Goal: Task Accomplishment & Management: Use online tool/utility

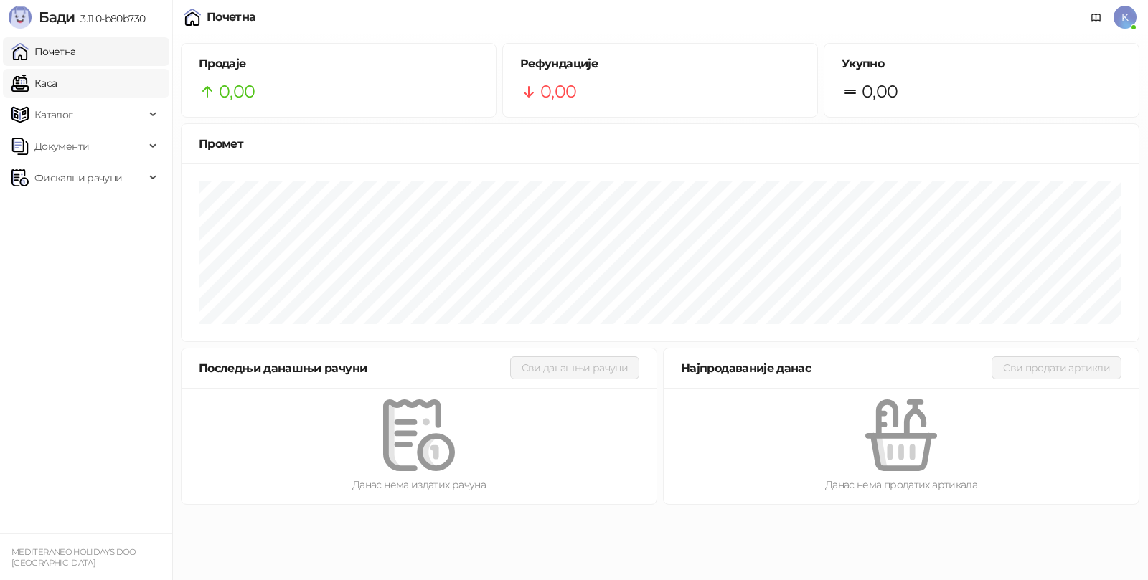
click at [57, 79] on link "Каса" at bounding box center [33, 83] width 45 height 29
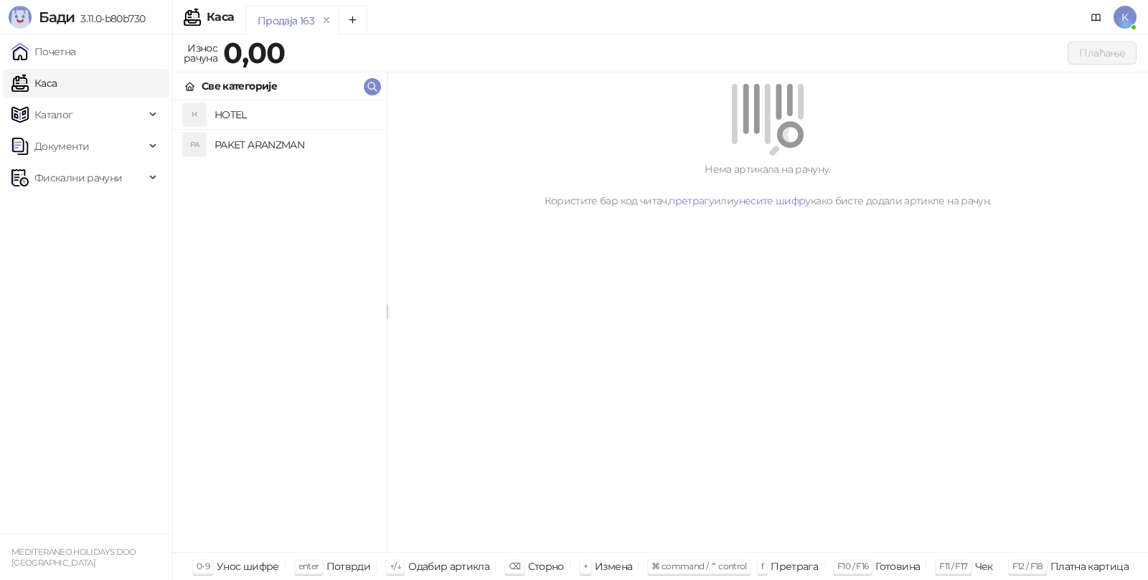
click at [255, 133] on h4 "PAKET ARANZMAN" at bounding box center [294, 144] width 161 height 23
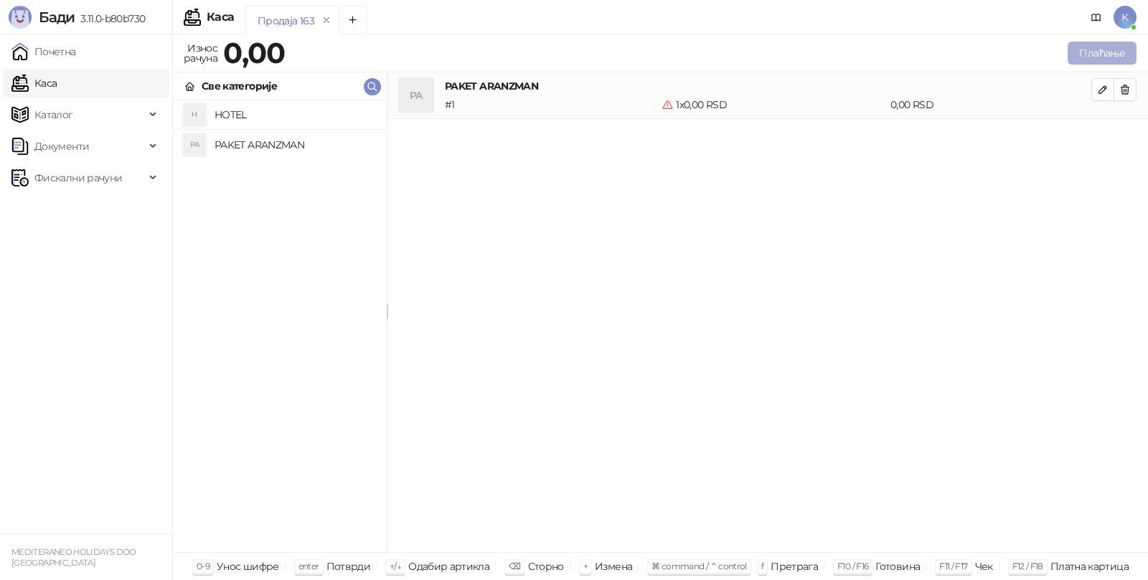
click at [1098, 46] on button "Плаћање" at bounding box center [1101, 53] width 69 height 23
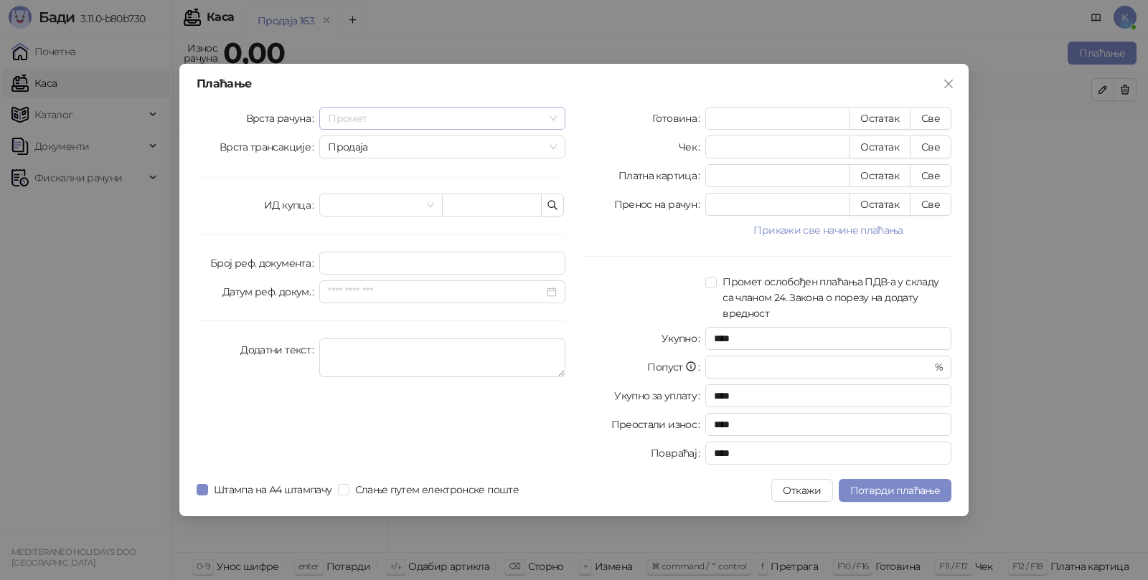
click at [436, 121] on span "Промет" at bounding box center [442, 119] width 229 height 22
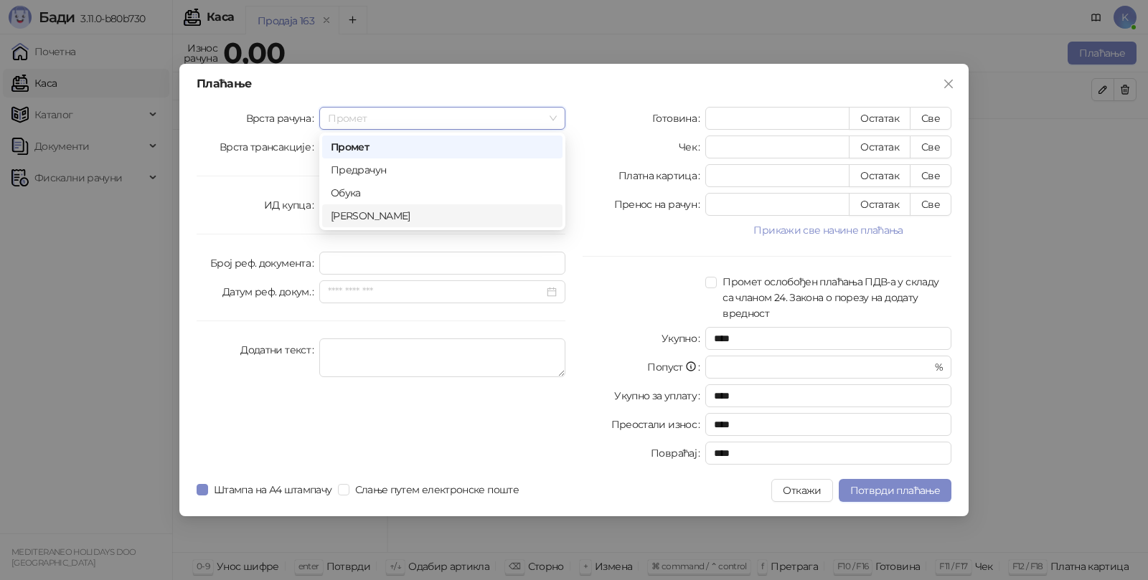
click at [387, 219] on div "[PERSON_NAME]" at bounding box center [442, 216] width 223 height 16
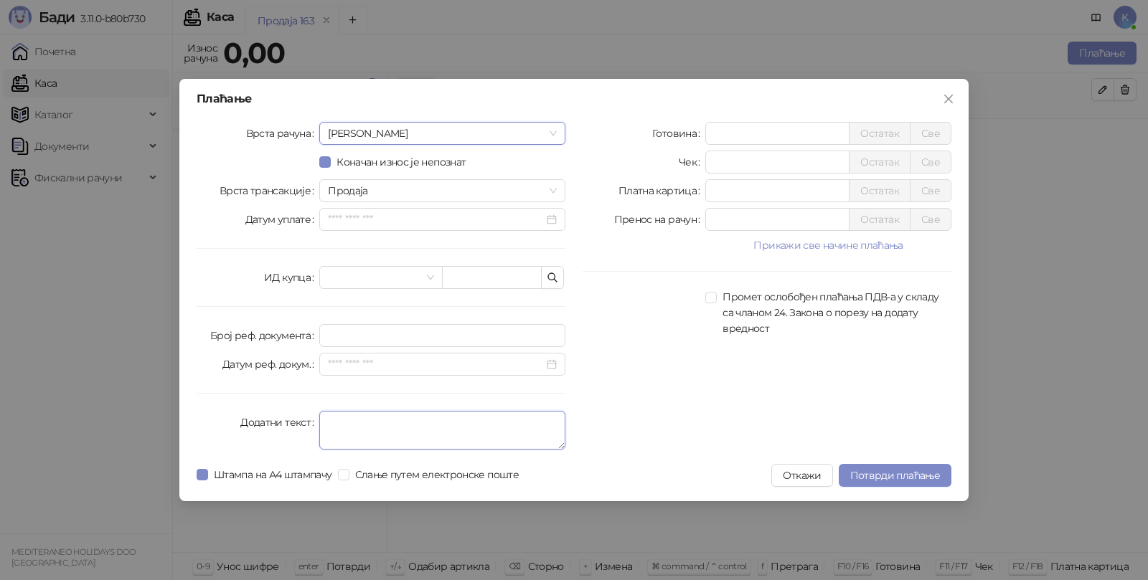
click at [345, 433] on textarea "Додатни текст" at bounding box center [442, 430] width 246 height 39
type textarea "*********"
click at [739, 137] on input "*" at bounding box center [777, 134] width 143 height 22
type input "******"
click at [888, 477] on span "Потврди плаћање" at bounding box center [895, 475] width 90 height 13
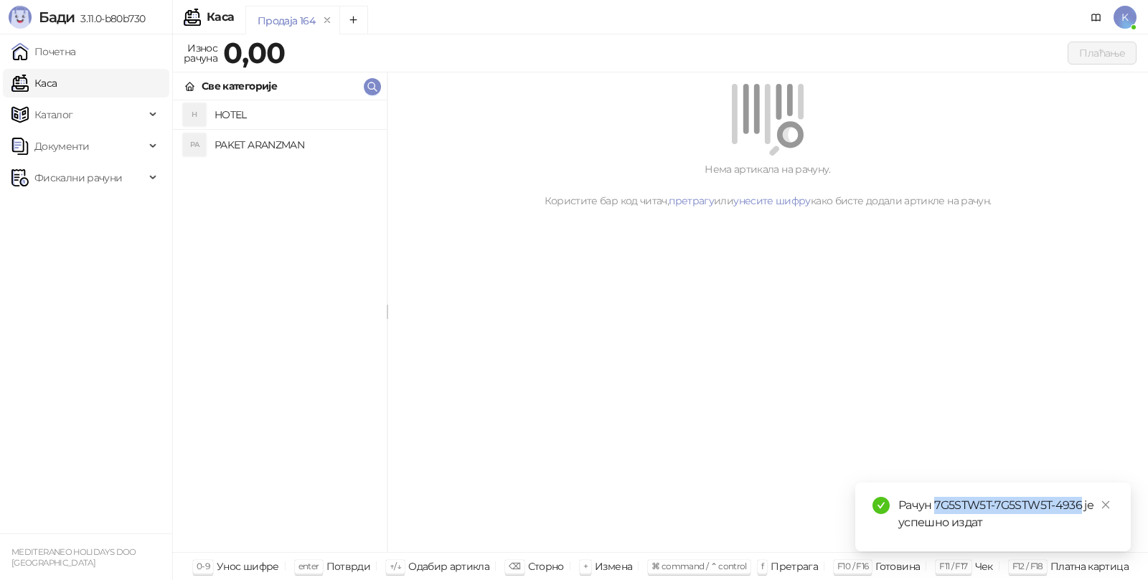
drag, startPoint x: 940, startPoint y: 503, endPoint x: 1080, endPoint y: 505, distance: 139.9
click at [1080, 505] on div "Рачун 7G5STW5T-7G5STW5T-4936 је успешно издат" at bounding box center [1005, 514] width 215 height 34
copy div "7G5STW5T-7G5STW5T-4936"
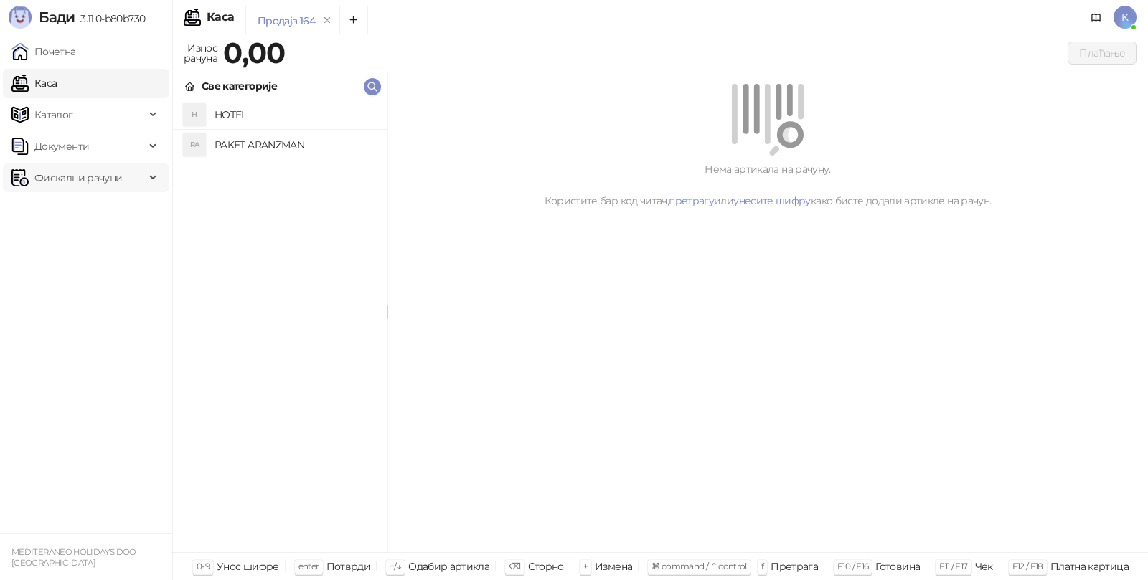
click at [51, 174] on span "Фискални рачуни" at bounding box center [78, 178] width 88 height 29
click at [79, 206] on link "Издати рачуни" at bounding box center [65, 209] width 96 height 29
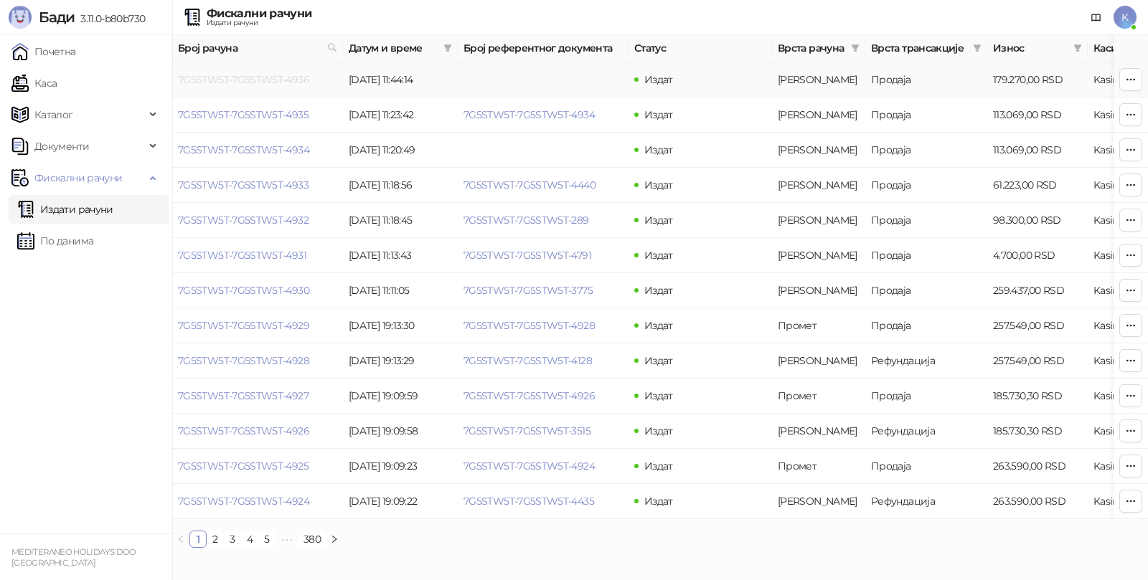
click at [281, 80] on link "7G5STW5T-7G5STW5T-4936" at bounding box center [243, 79] width 131 height 13
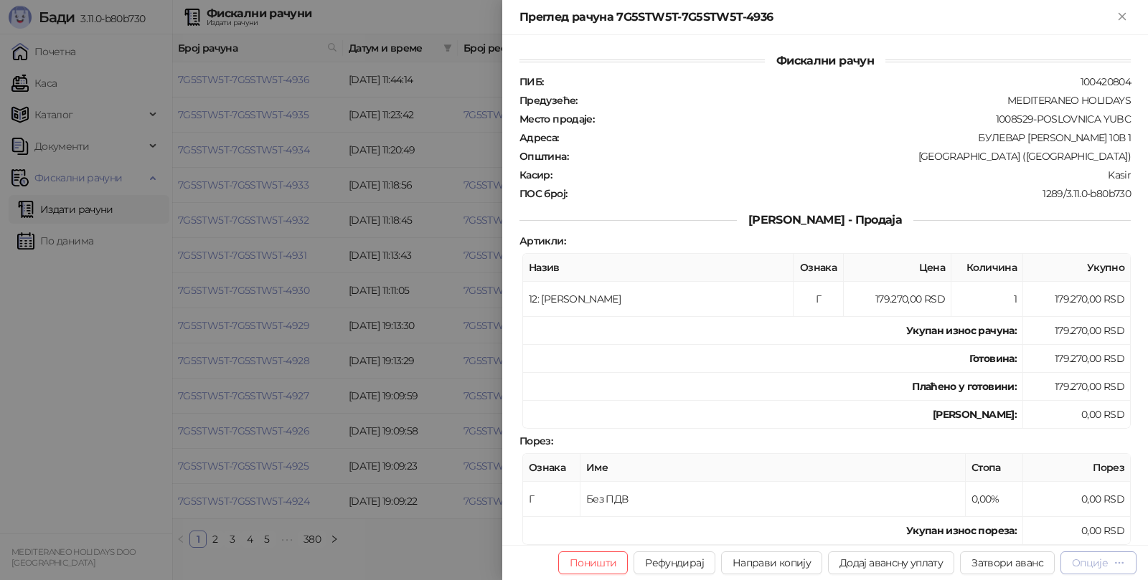
click at [1100, 562] on div "Опције" at bounding box center [1090, 563] width 36 height 13
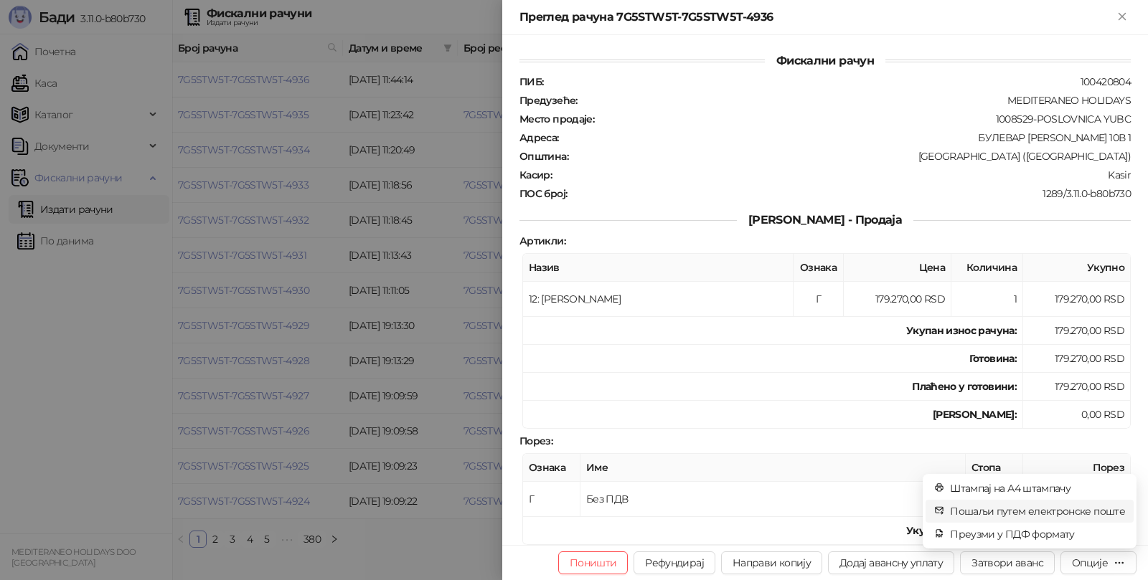
click at [1070, 511] on span "Пошаљи путем електронске поште" at bounding box center [1037, 511] width 175 height 16
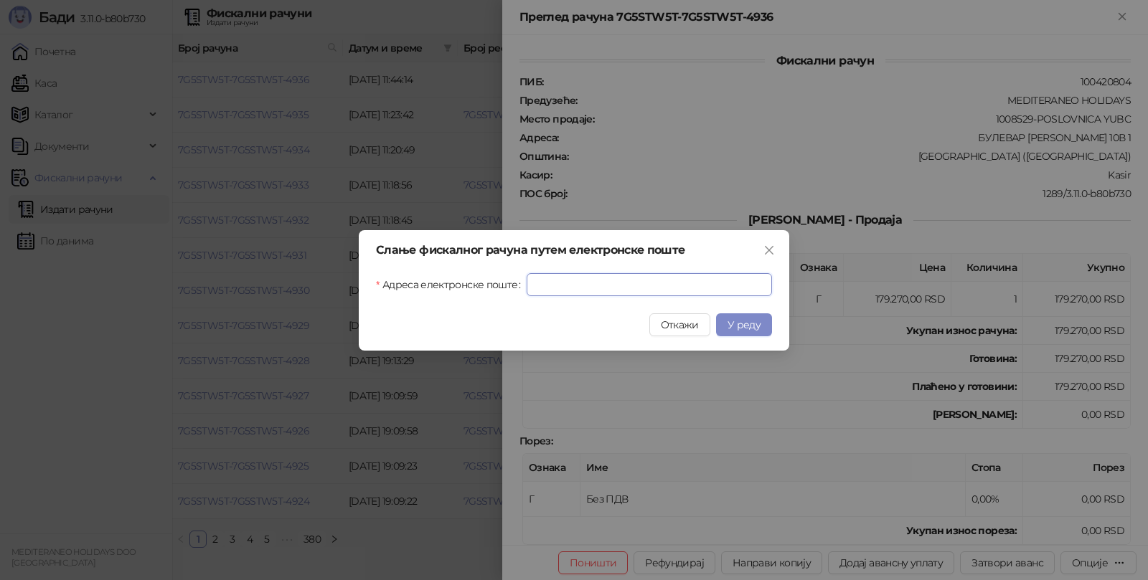
click at [643, 278] on input "Адреса електронске поште" at bounding box center [648, 284] width 245 height 23
paste input "**********"
type input "**********"
click at [741, 326] on span "У реду" at bounding box center [743, 324] width 33 height 13
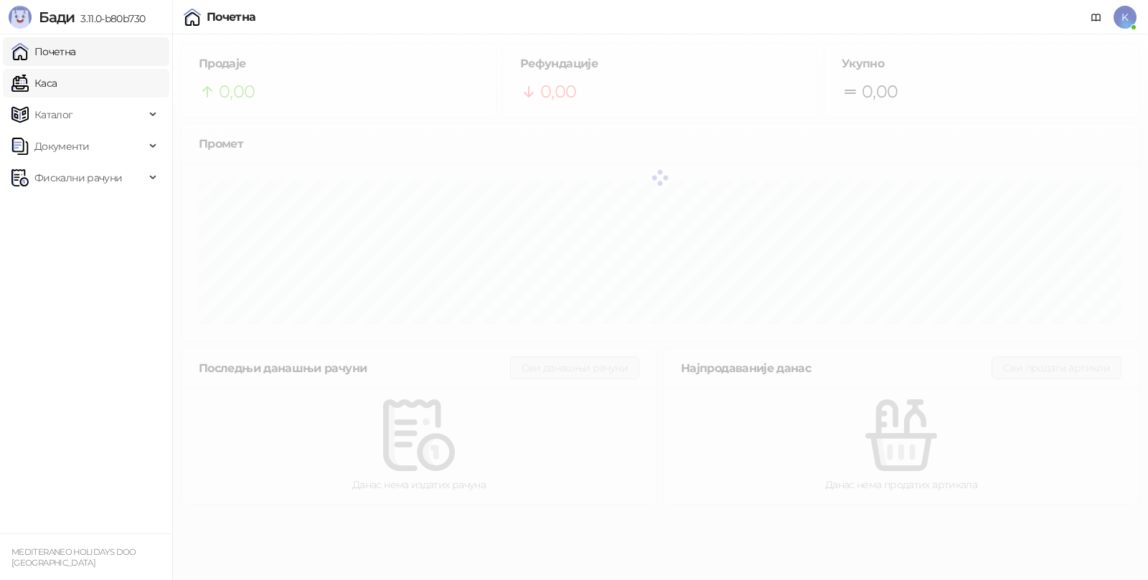
click at [55, 82] on link "Каса" at bounding box center [33, 83] width 45 height 29
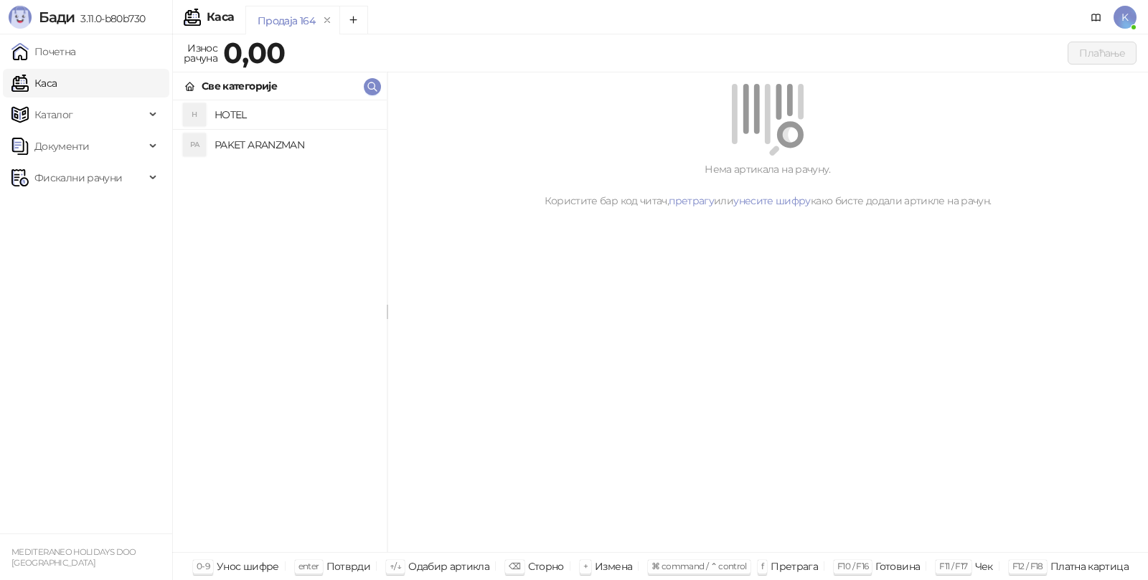
click at [274, 144] on h4 "PAKET ARANZMAN" at bounding box center [294, 144] width 161 height 23
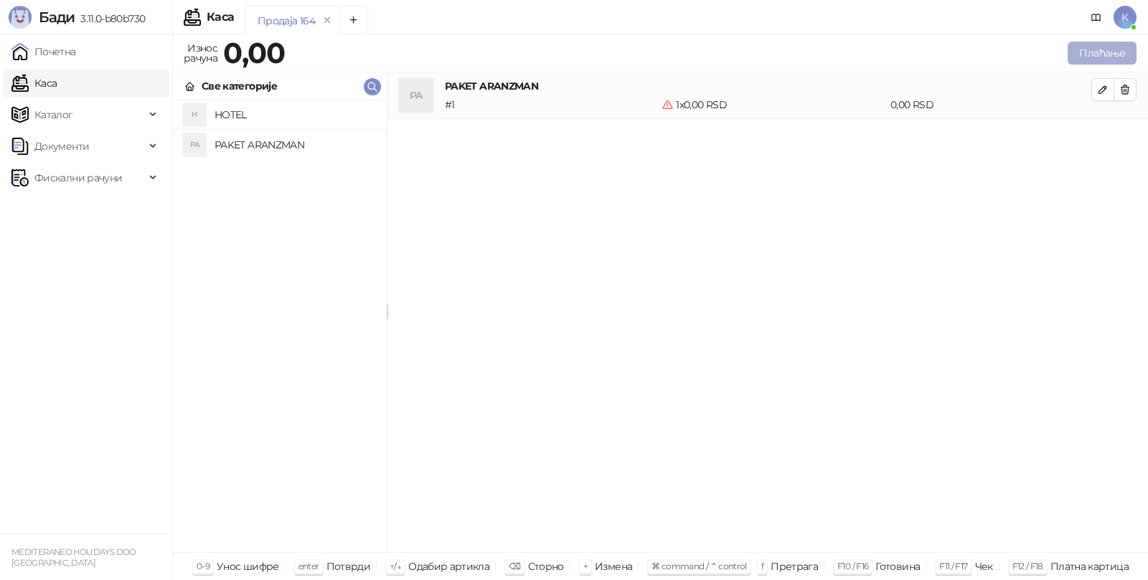
click at [1088, 43] on button "Плаћање" at bounding box center [1101, 53] width 69 height 23
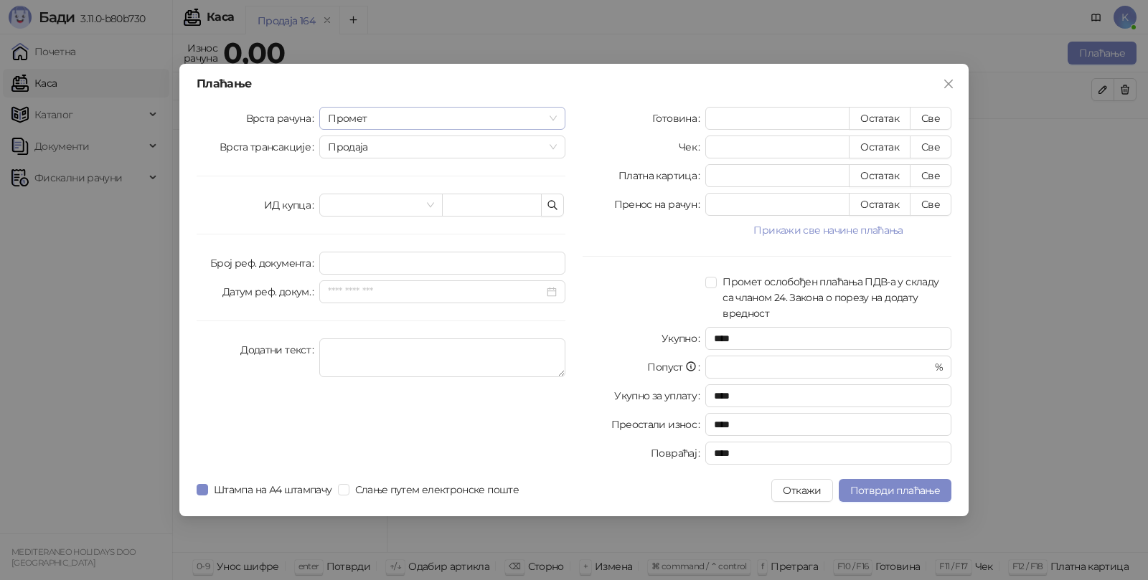
click at [345, 123] on span "Промет" at bounding box center [442, 119] width 229 height 22
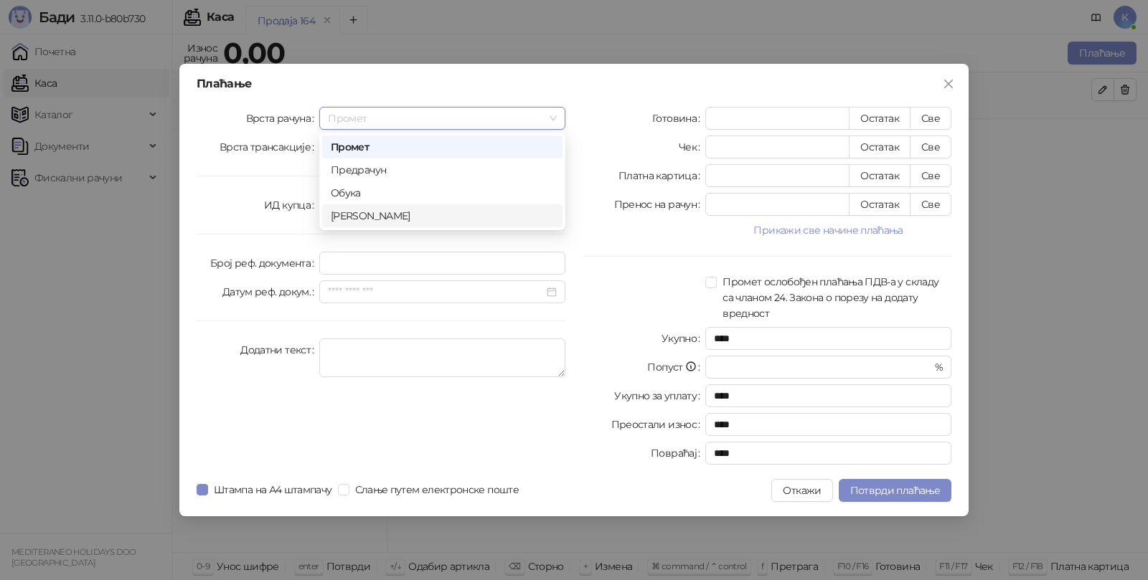
click at [357, 209] on div "[PERSON_NAME]" at bounding box center [442, 216] width 223 height 16
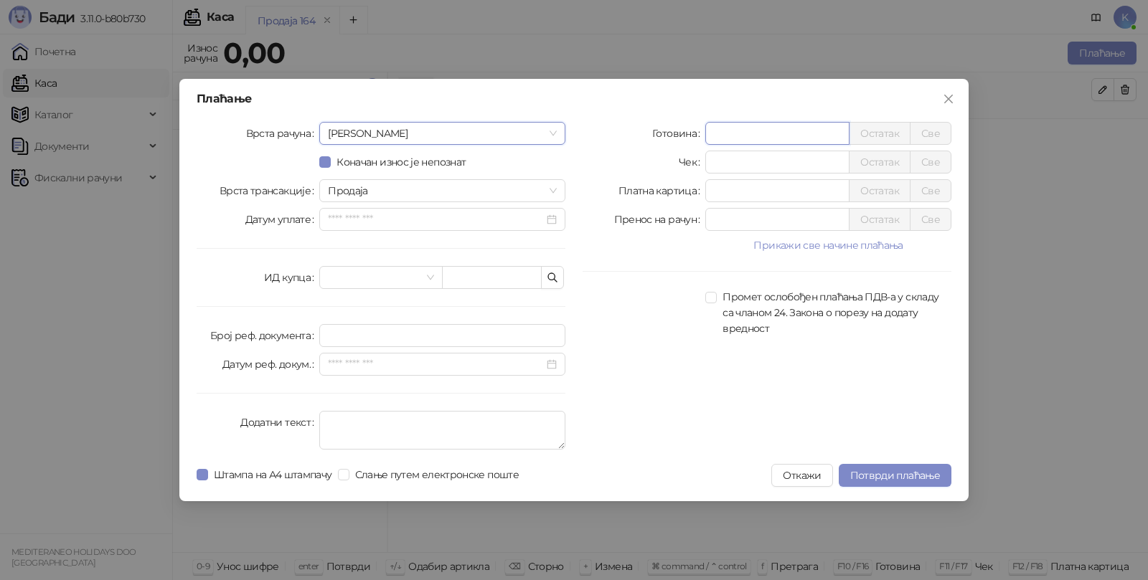
click at [732, 131] on input "*" at bounding box center [777, 134] width 143 height 22
type input "******"
click at [352, 423] on textarea "Додатни текст" at bounding box center [442, 430] width 246 height 39
type textarea "*********"
click at [890, 485] on button "Потврди плаћање" at bounding box center [894, 475] width 113 height 23
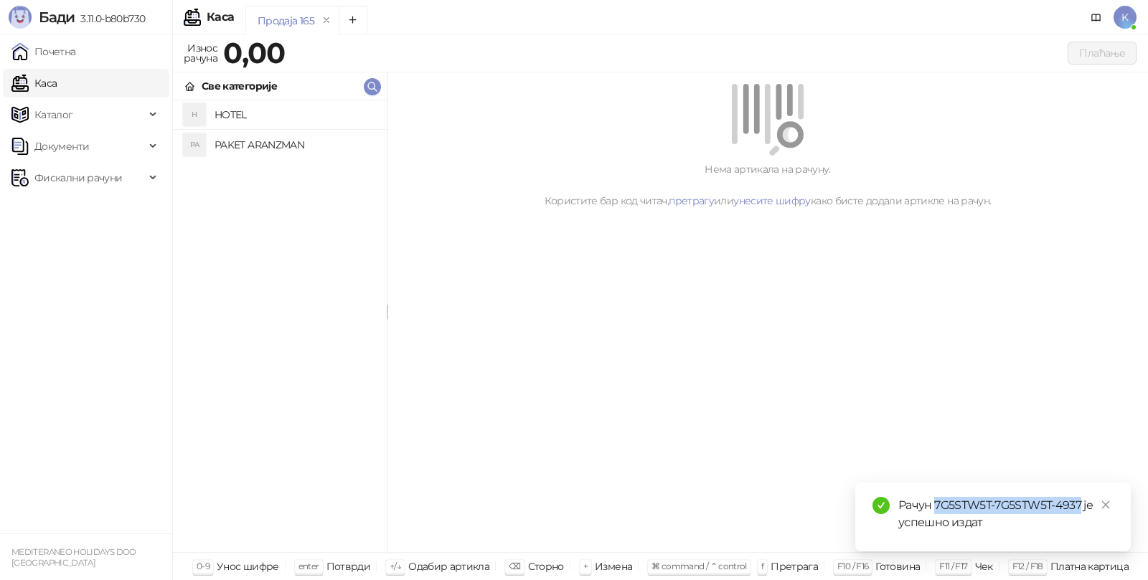
drag, startPoint x: 937, startPoint y: 504, endPoint x: 1082, endPoint y: 506, distance: 144.9
click at [1082, 506] on div "Рачун 7G5STW5T-7G5STW5T-4937 је успешно издат" at bounding box center [1005, 514] width 215 height 34
copy div "7G5STW5T-7G5STW5T-4937"
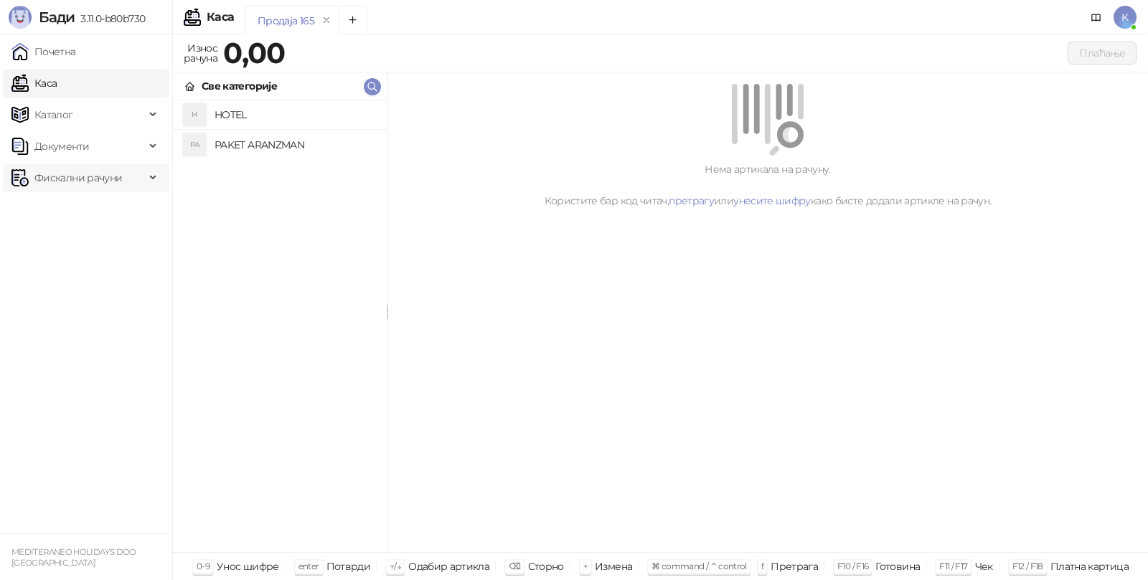
click at [68, 180] on span "Фискални рачуни" at bounding box center [78, 178] width 88 height 29
click at [73, 207] on link "Издати рачуни" at bounding box center [65, 209] width 96 height 29
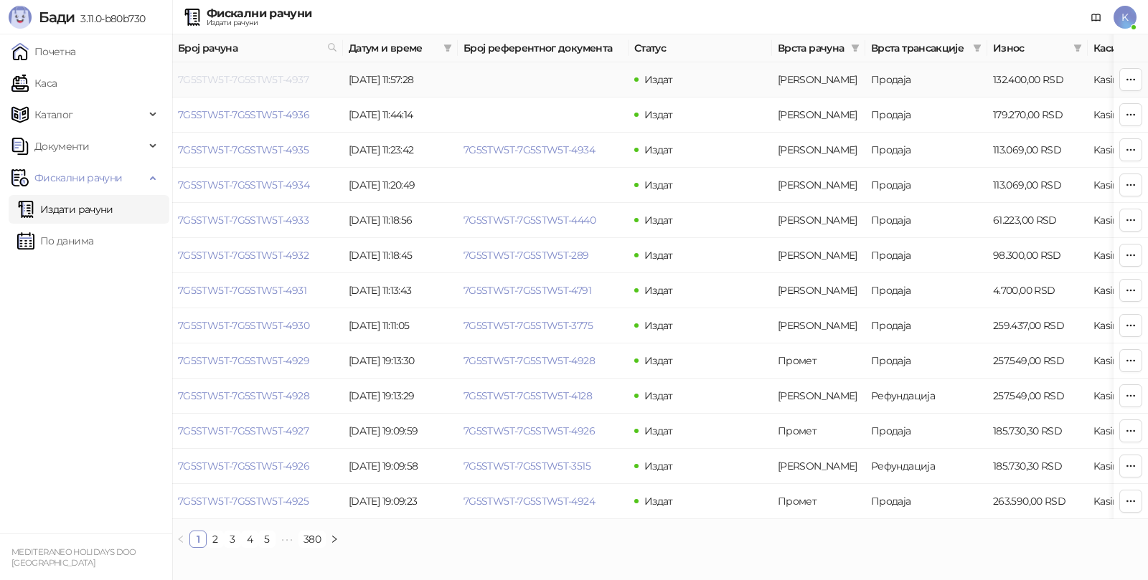
click at [264, 81] on link "7G5STW5T-7G5STW5T-4937" at bounding box center [243, 79] width 131 height 13
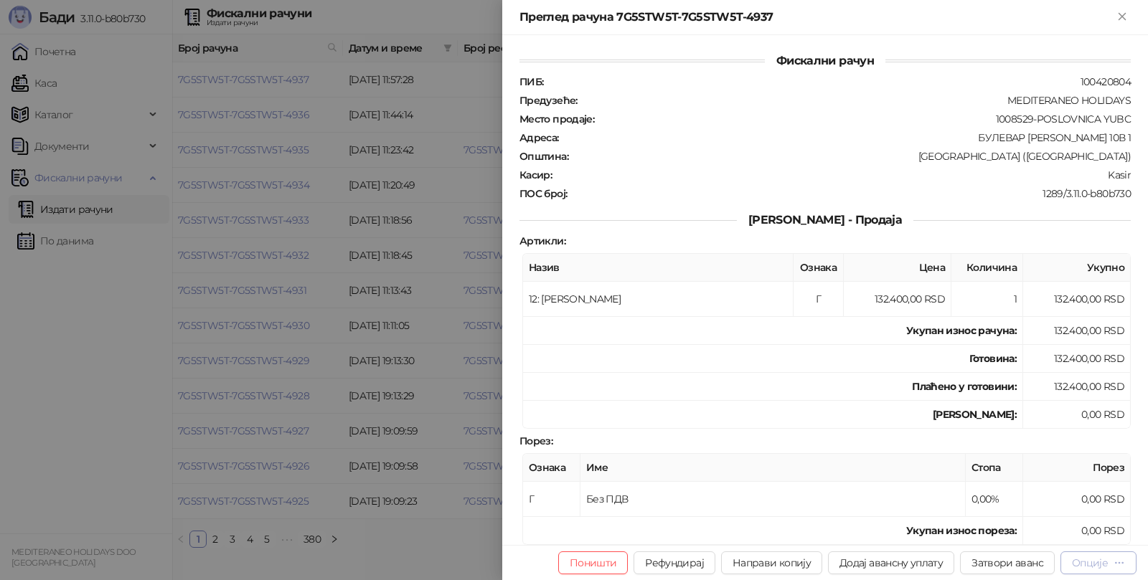
click at [1106, 564] on div "Опције" at bounding box center [1090, 563] width 36 height 13
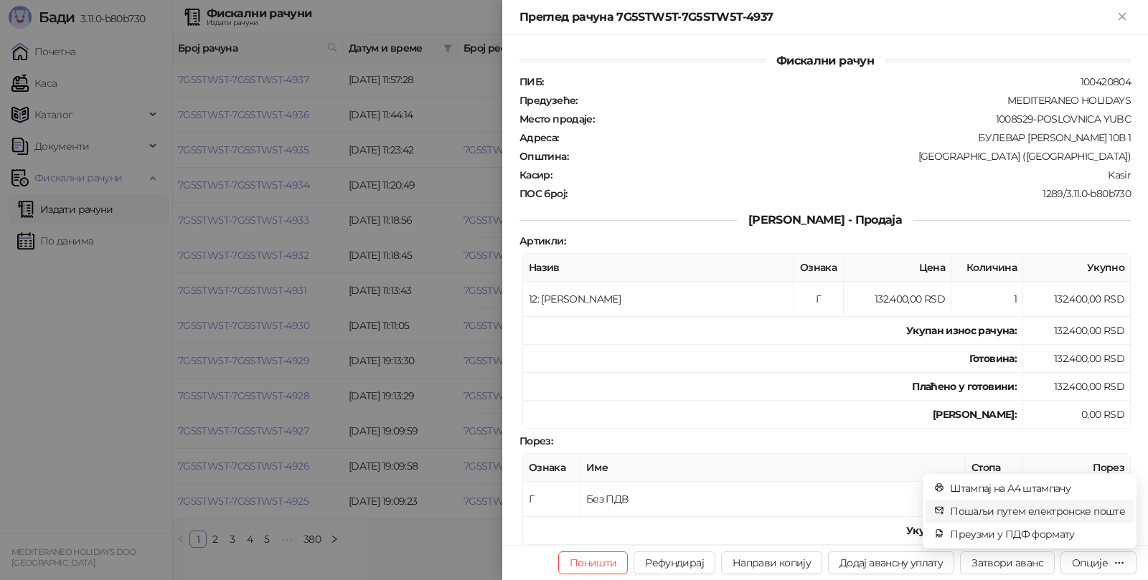
click at [998, 506] on span "Пошаљи путем електронске поште" at bounding box center [1037, 511] width 175 height 16
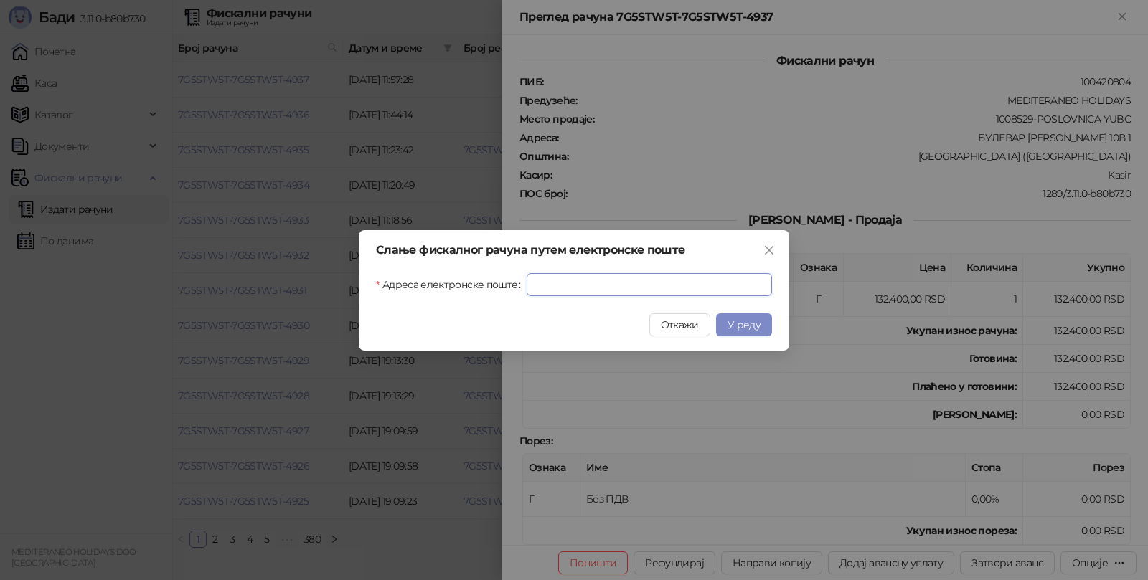
click at [590, 283] on input "Адреса електронске поште" at bounding box center [648, 284] width 245 height 23
paste input "**********"
type input "**********"
click at [739, 325] on span "У реду" at bounding box center [743, 324] width 33 height 13
